Goal: Register for event/course: Register for event/course

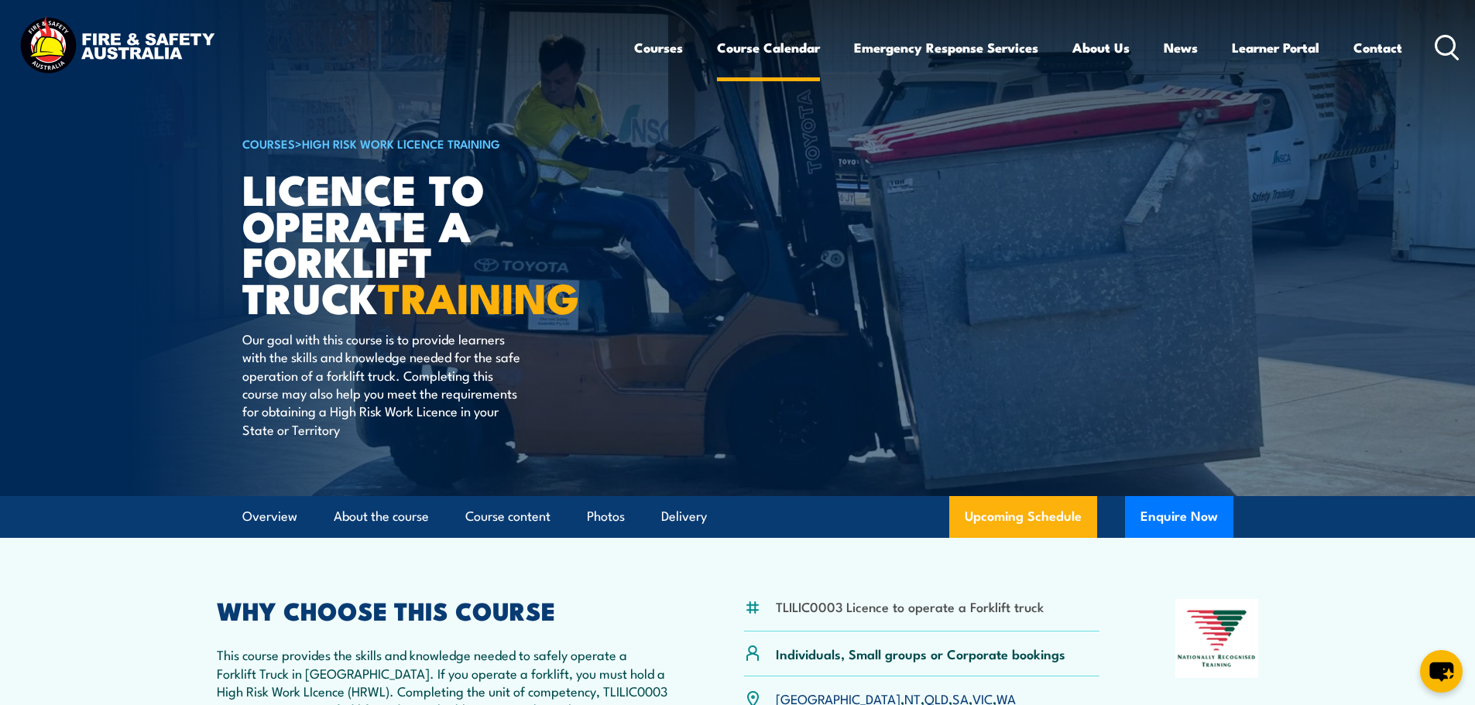
click at [762, 48] on link "Course Calendar" at bounding box center [768, 47] width 103 height 41
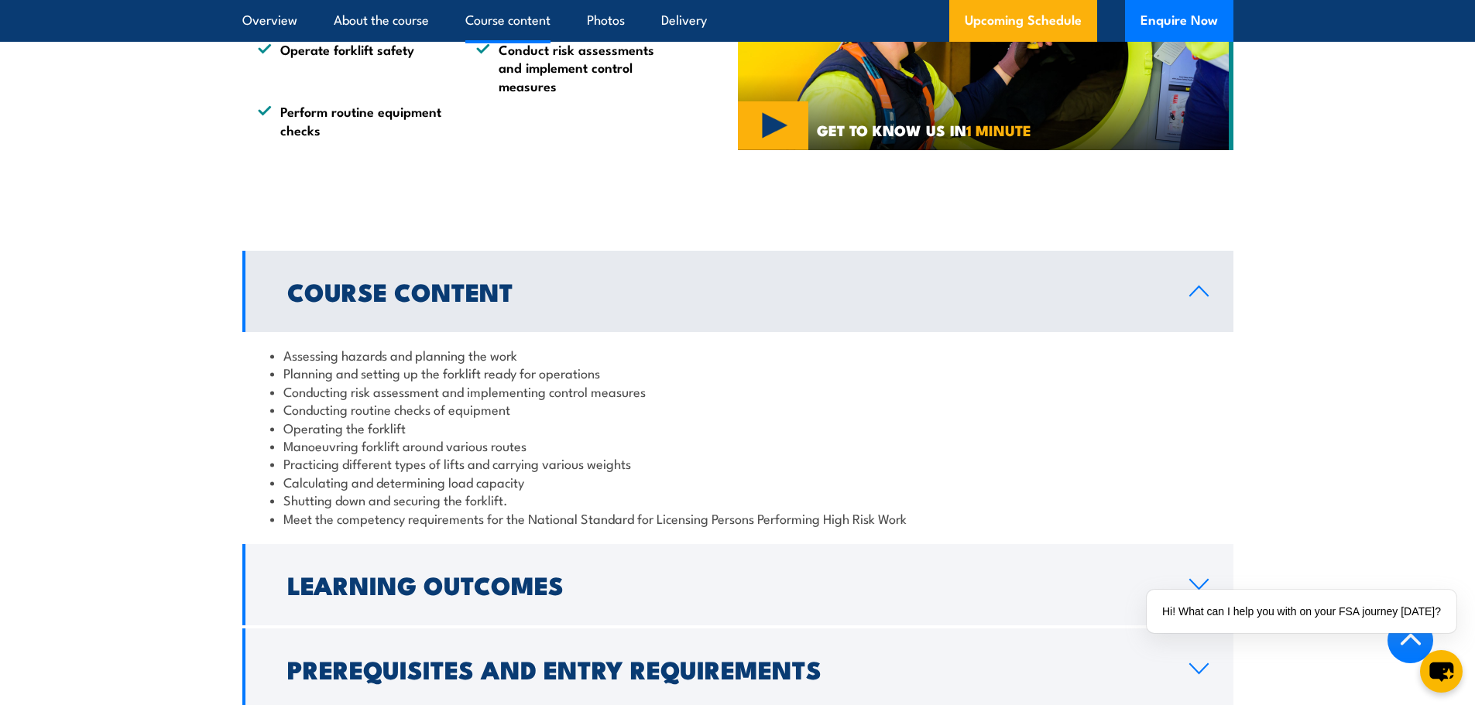
scroll to position [1161, 0]
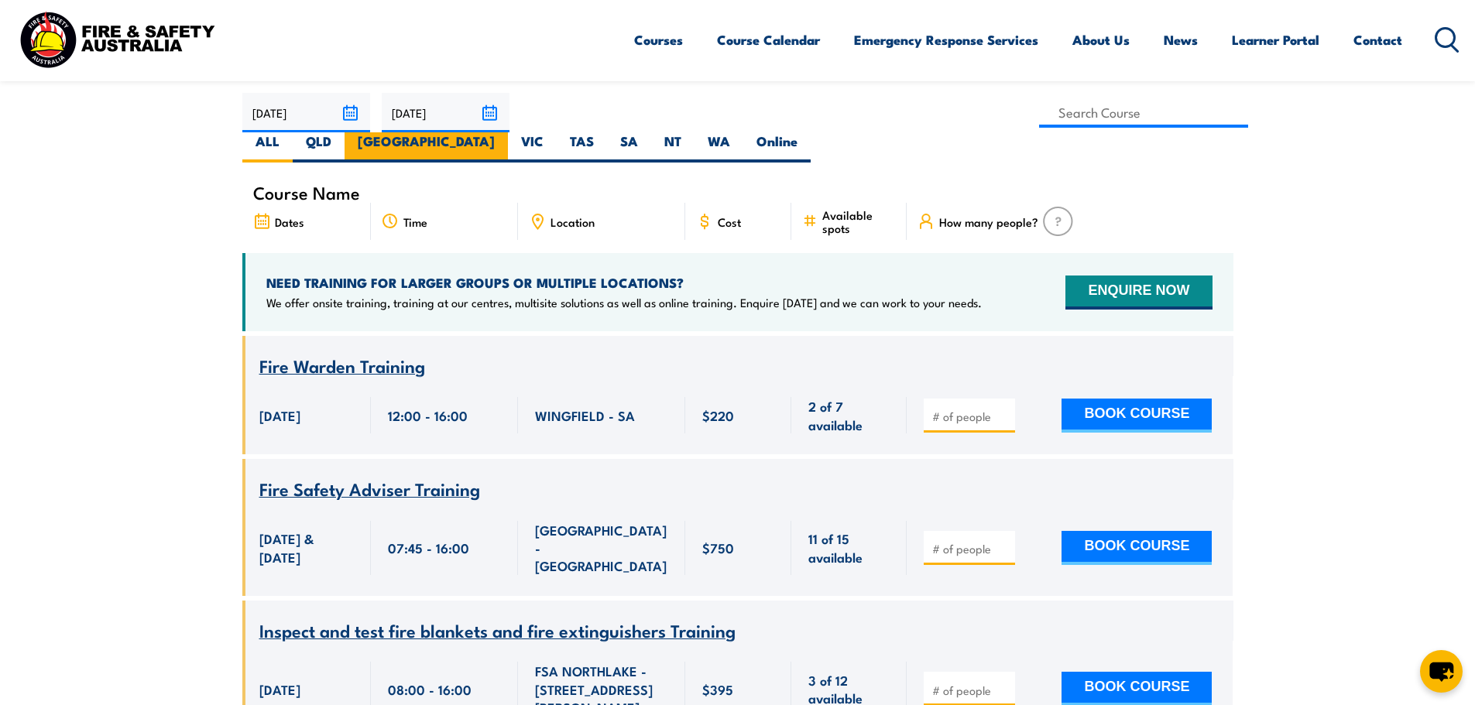
click at [508, 132] on label "[GEOGRAPHIC_DATA]" at bounding box center [425, 147] width 163 height 30
click at [505, 132] on input "[GEOGRAPHIC_DATA]" at bounding box center [500, 137] width 10 height 10
radio input "true"
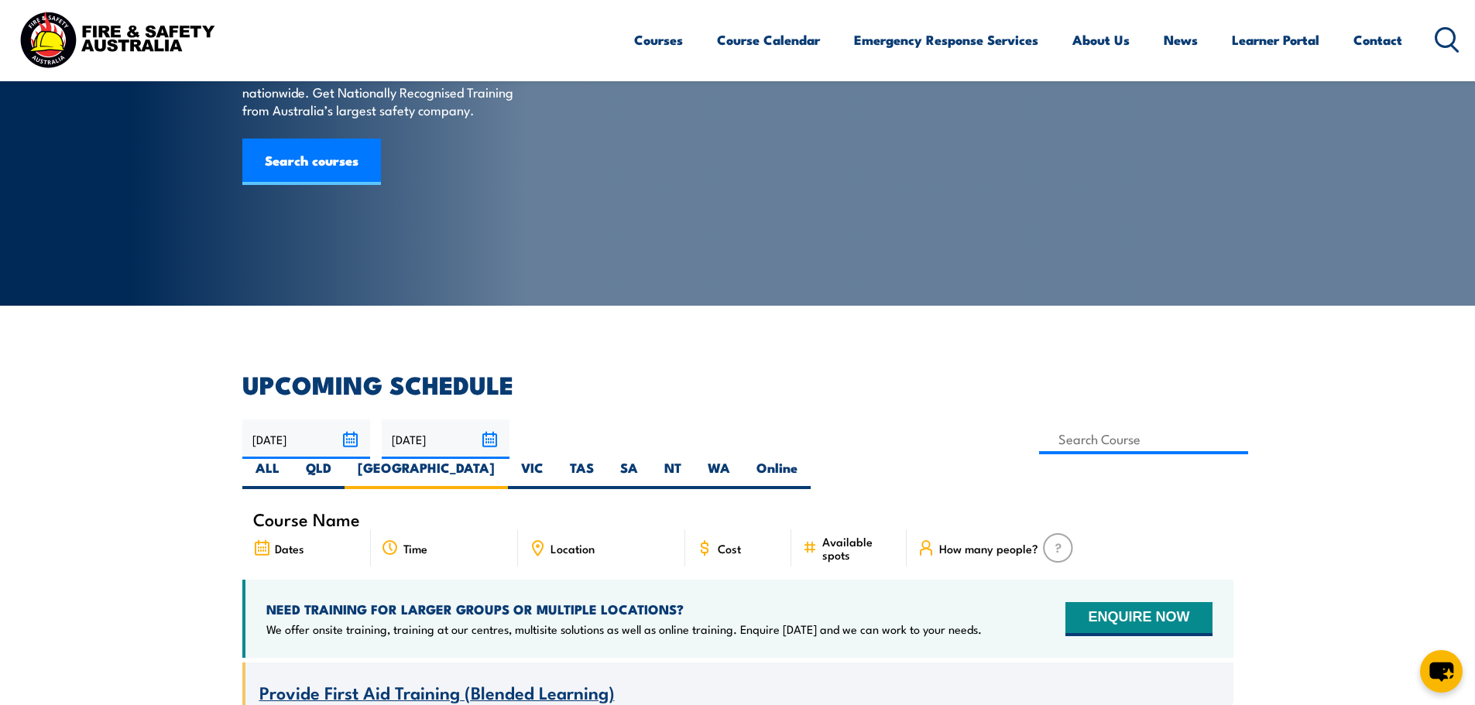
scroll to position [124, 0]
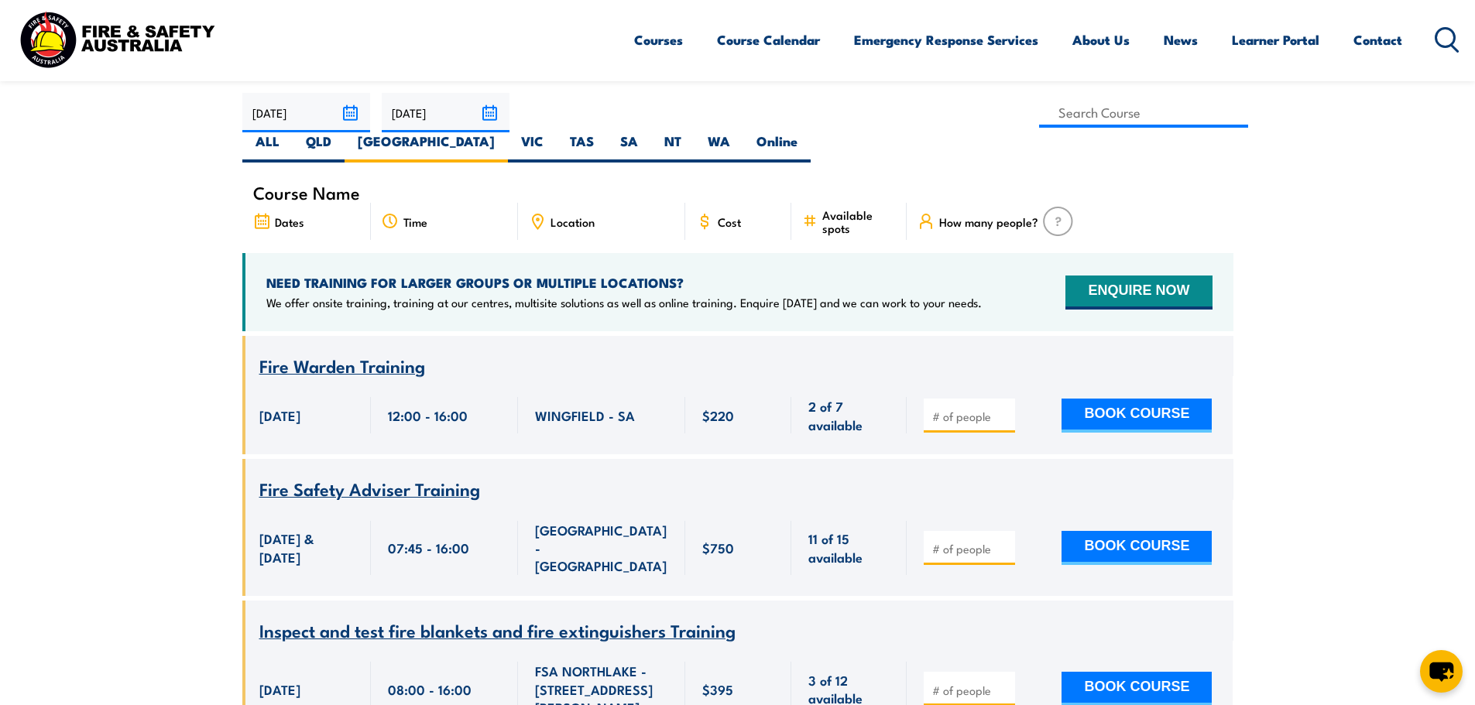
scroll to position [464, 0]
click at [508, 132] on label "[GEOGRAPHIC_DATA]" at bounding box center [425, 147] width 163 height 30
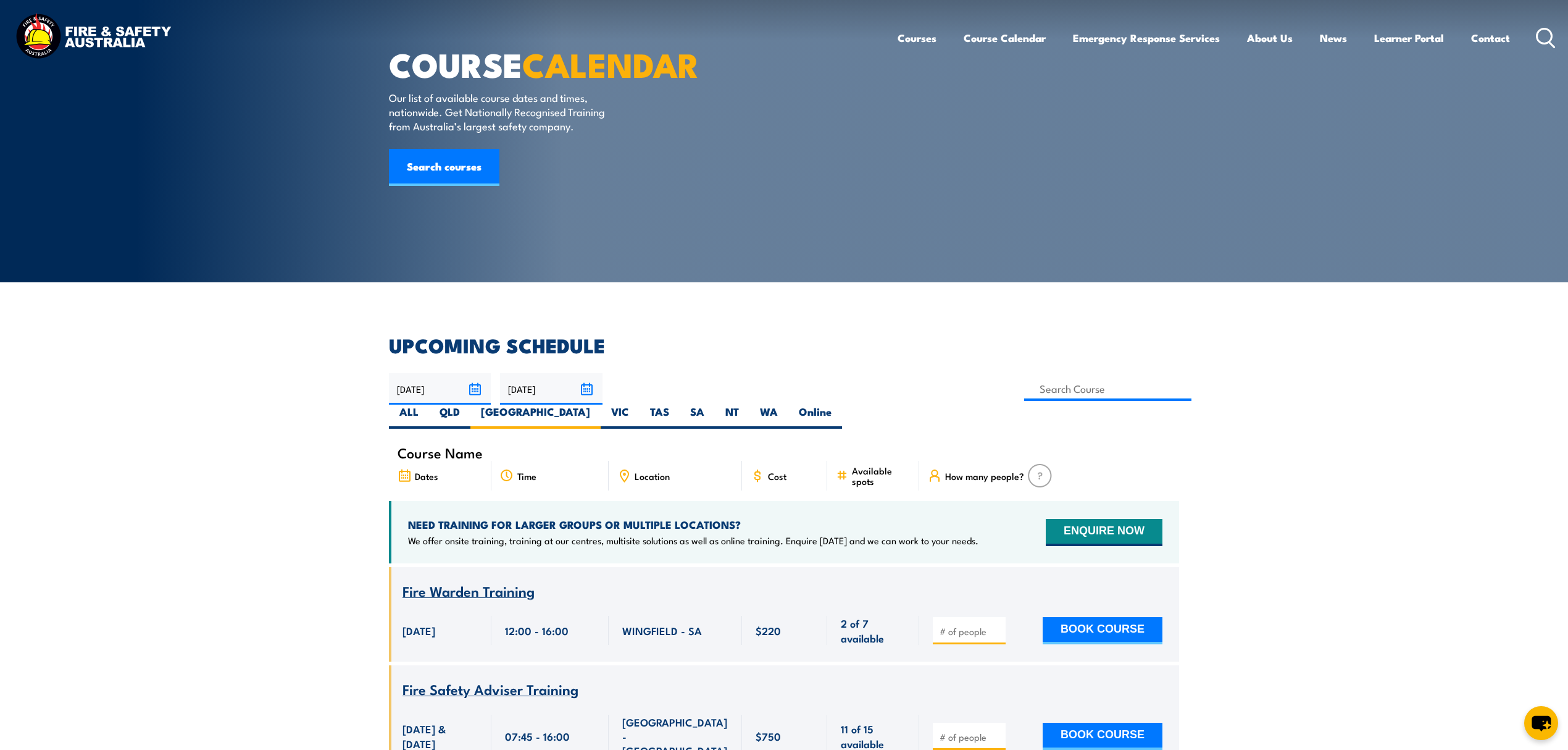
scroll to position [0, 0]
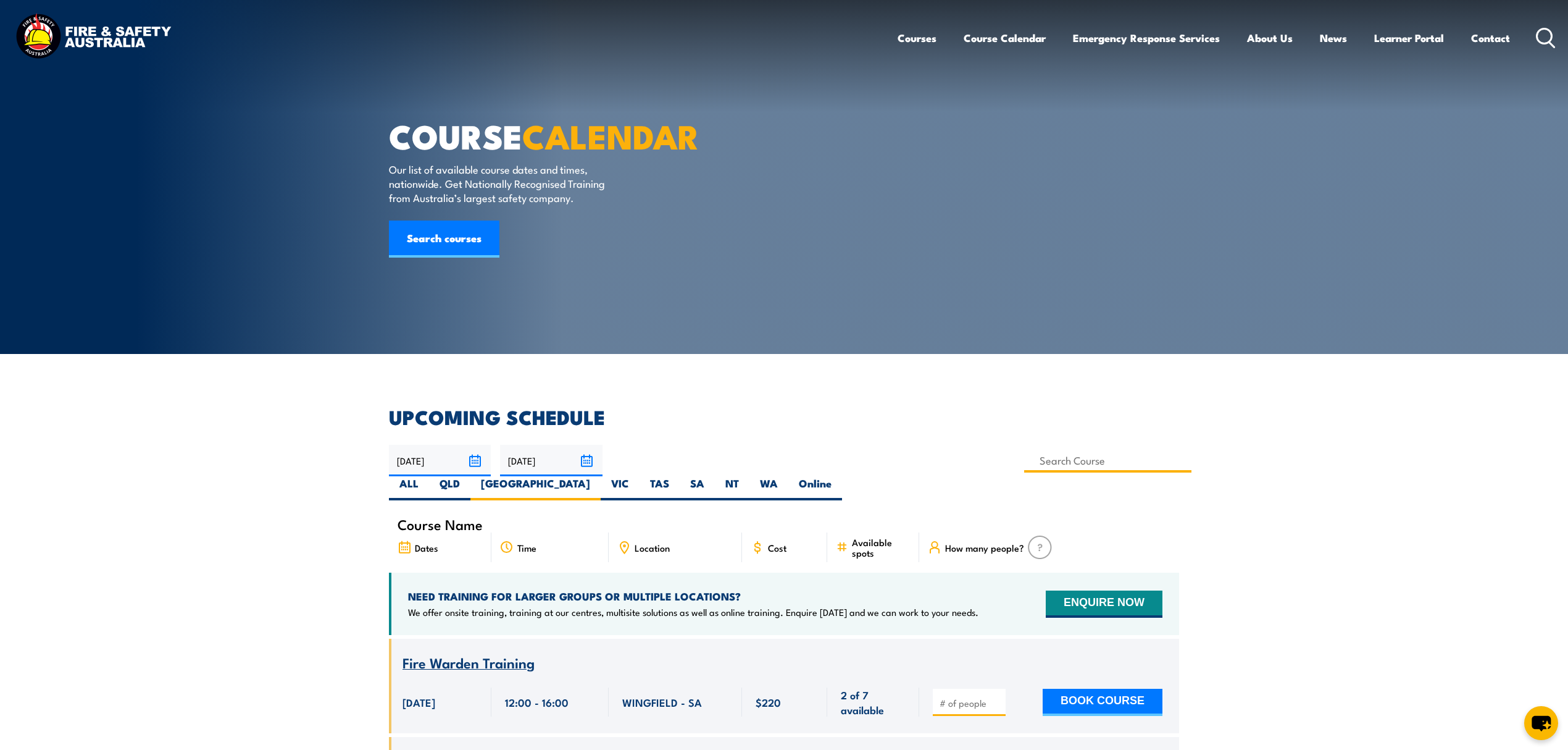
drag, startPoint x: 680, startPoint y: 467, endPoint x: 695, endPoint y: 457, distance: 18.0
click at [1024, 467] on input at bounding box center [1108, 460] width 167 height 24
type input "Licence to operate a forklift truck Training"
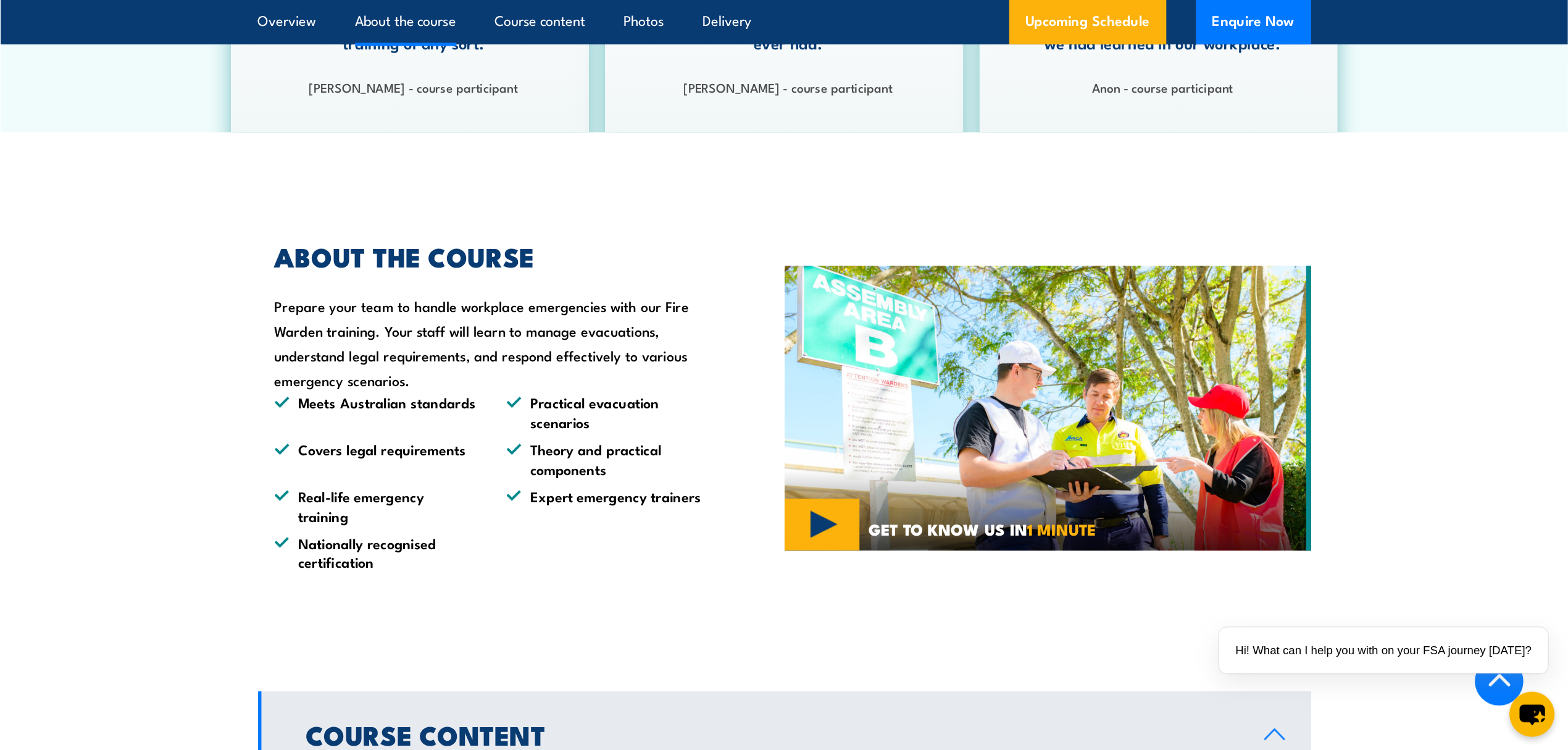
scroll to position [803, 0]
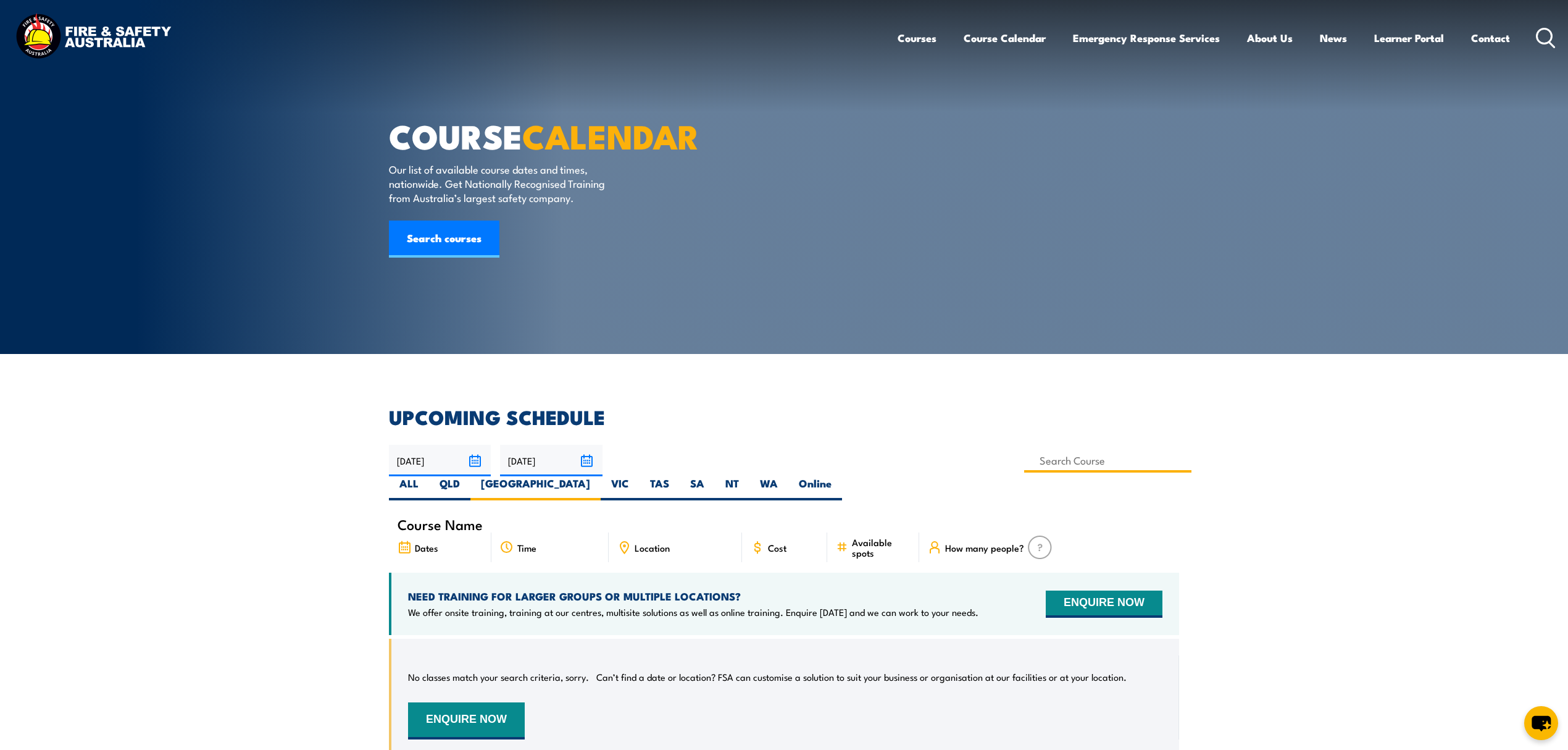
drag, startPoint x: 737, startPoint y: 468, endPoint x: 748, endPoint y: 463, distance: 12.1
click at [1024, 467] on input at bounding box center [1108, 460] width 167 height 24
type input "Licence to operate a forklift truck Training"
click at [1267, 574] on section "UPCOMING SCHEDULE 30/09/2025 29/11/2025" at bounding box center [784, 591] width 1568 height 367
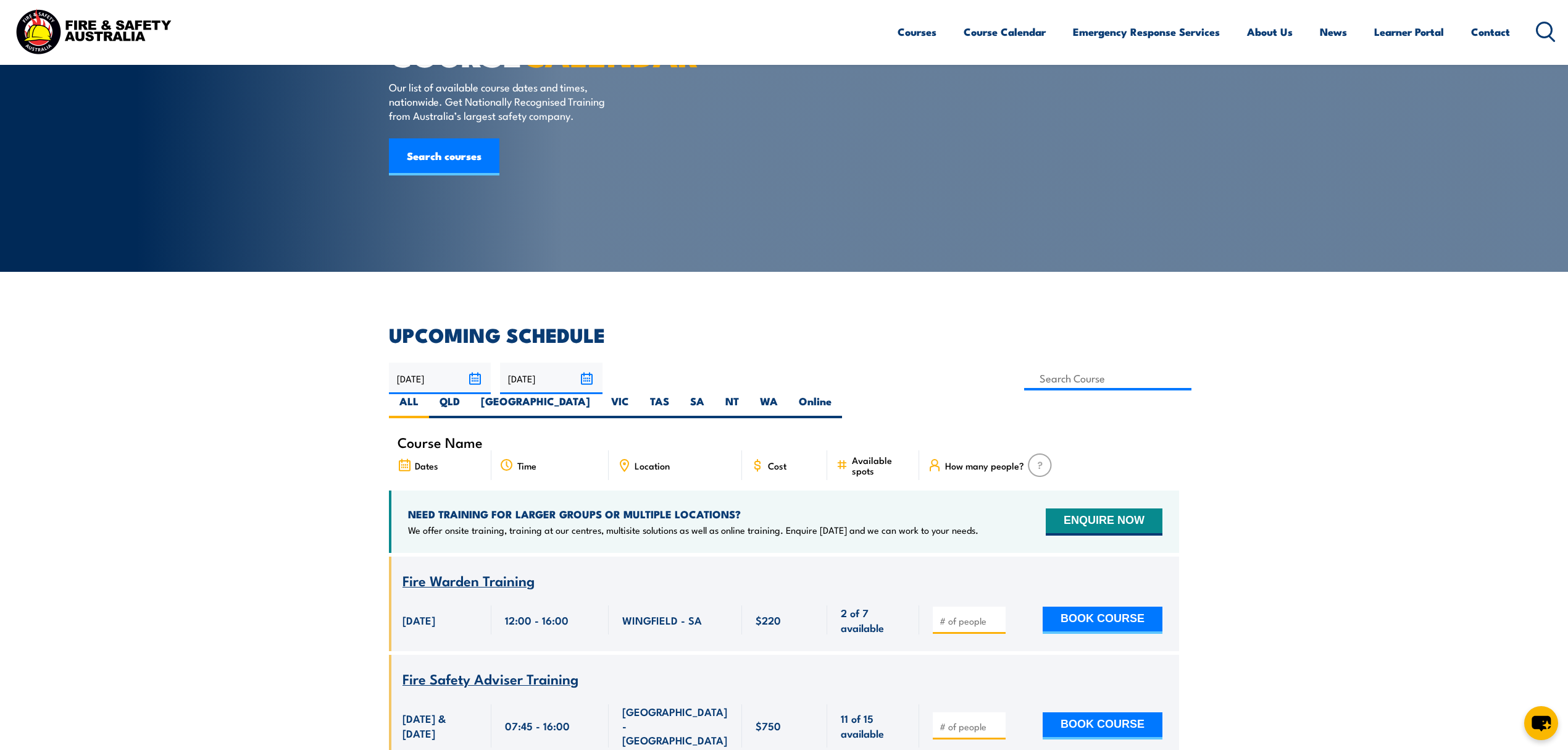
scroll to position [164, 0]
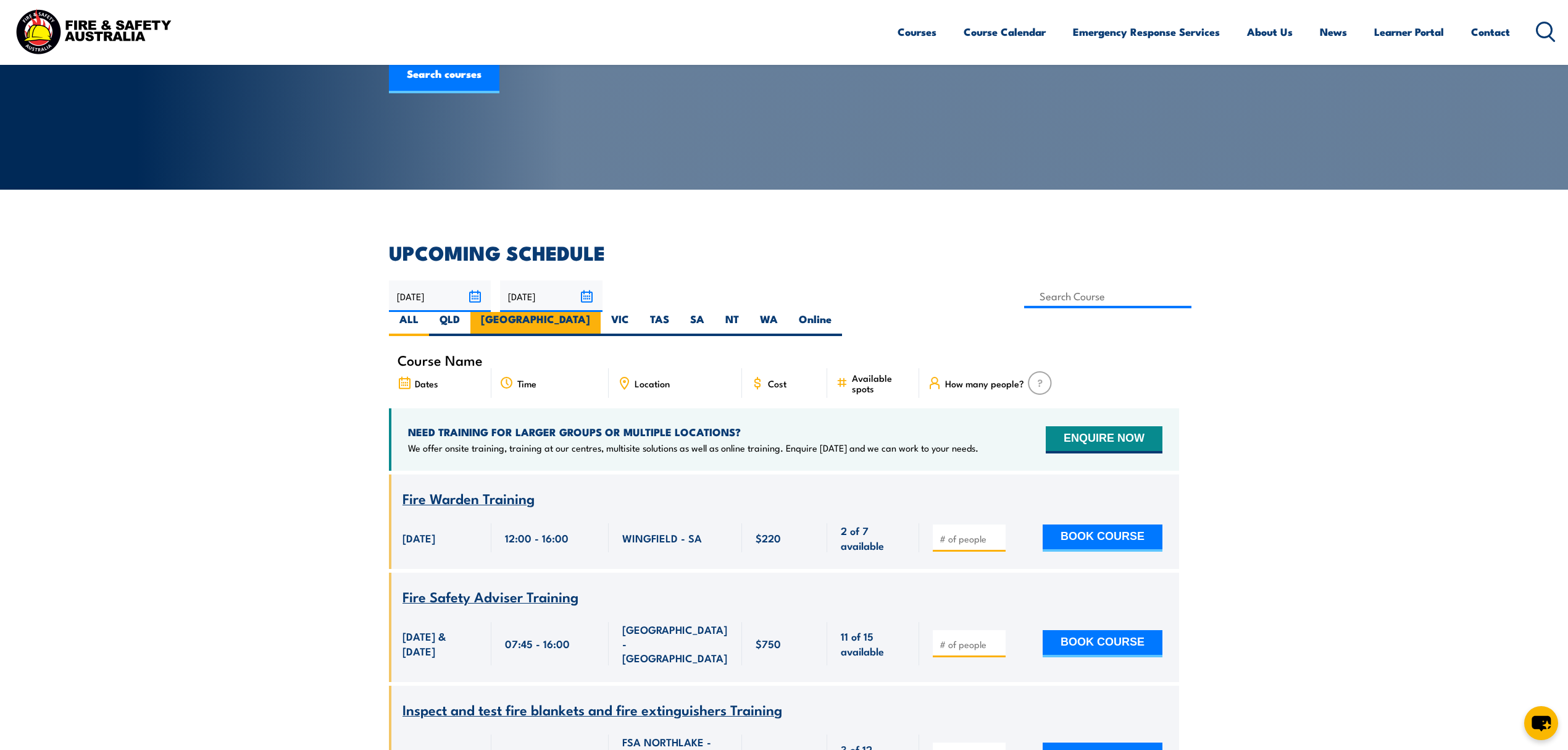
click at [601, 312] on label "[GEOGRAPHIC_DATA]" at bounding box center [535, 324] width 130 height 24
click at [598, 312] on input "[GEOGRAPHIC_DATA]" at bounding box center [594, 316] width 8 height 8
radio input "true"
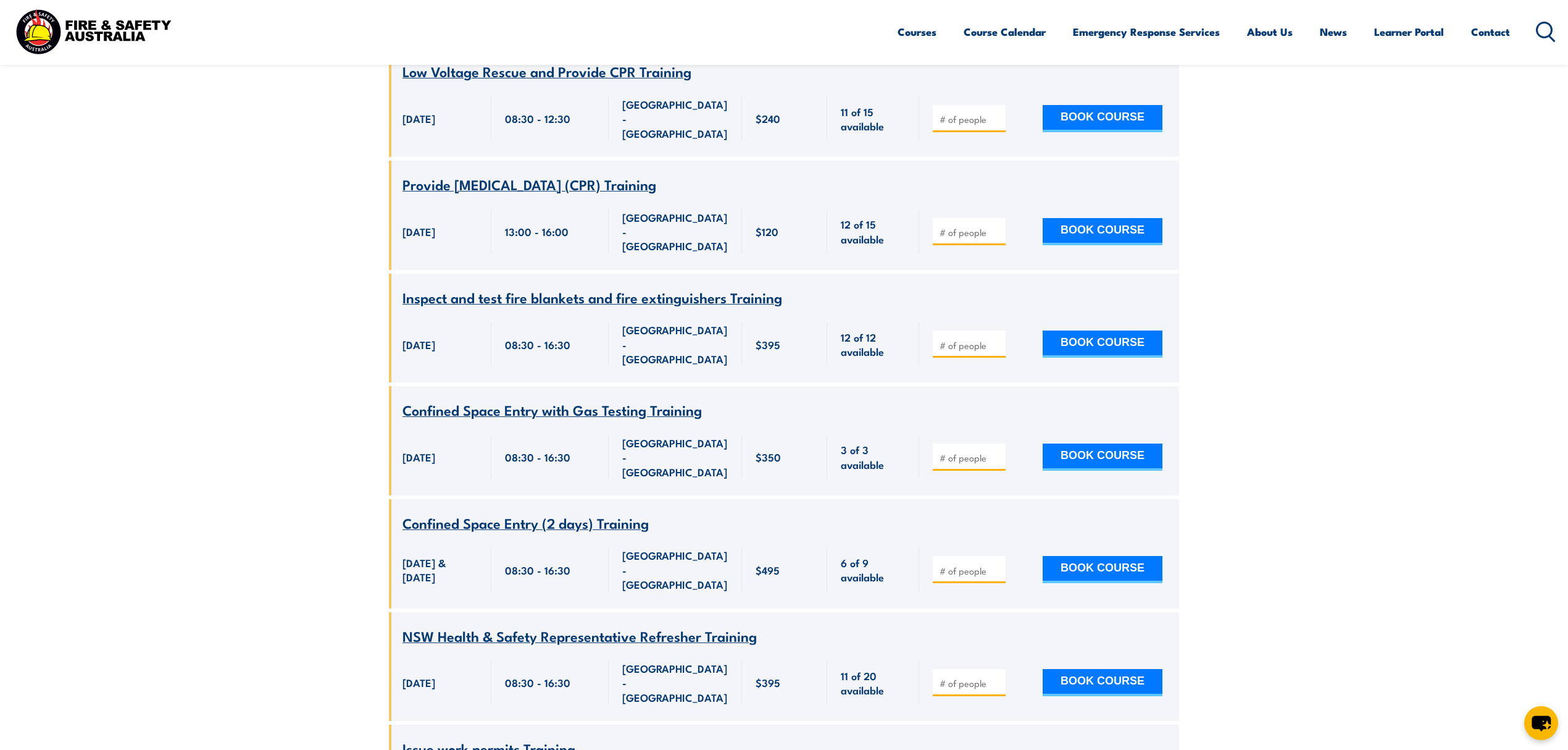
scroll to position [5431, 0]
